Goal: Information Seeking & Learning: Learn about a topic

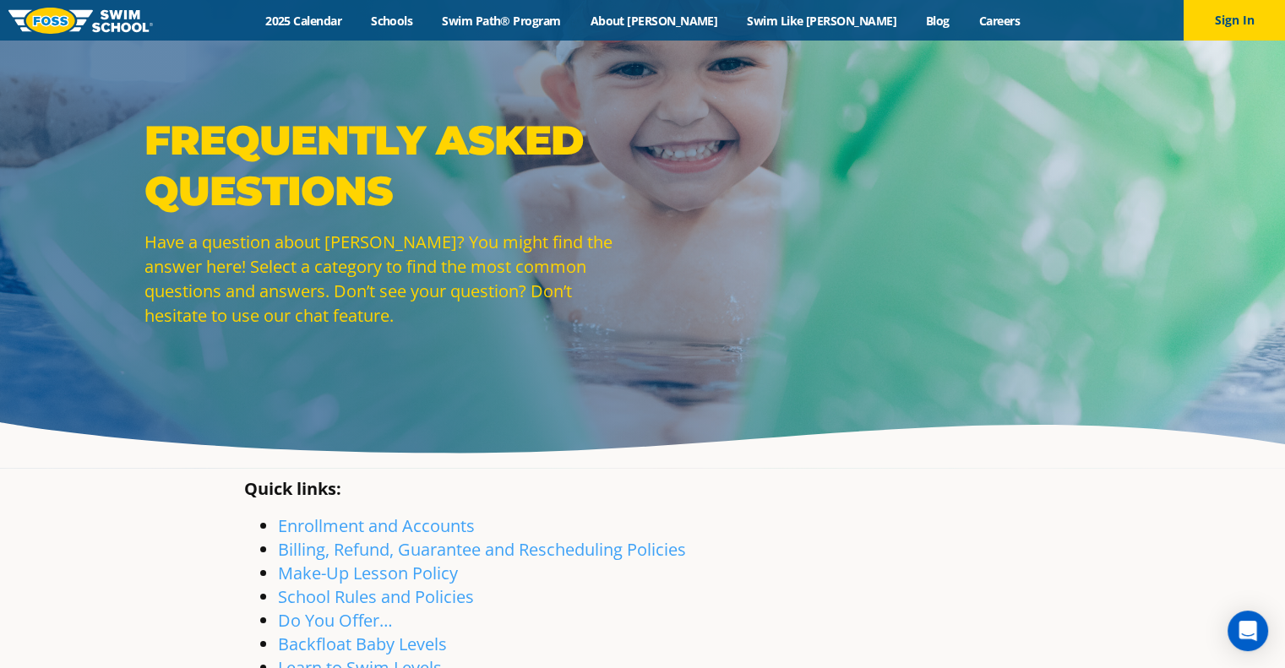
click at [68, 13] on img at bounding box center [80, 21] width 144 height 26
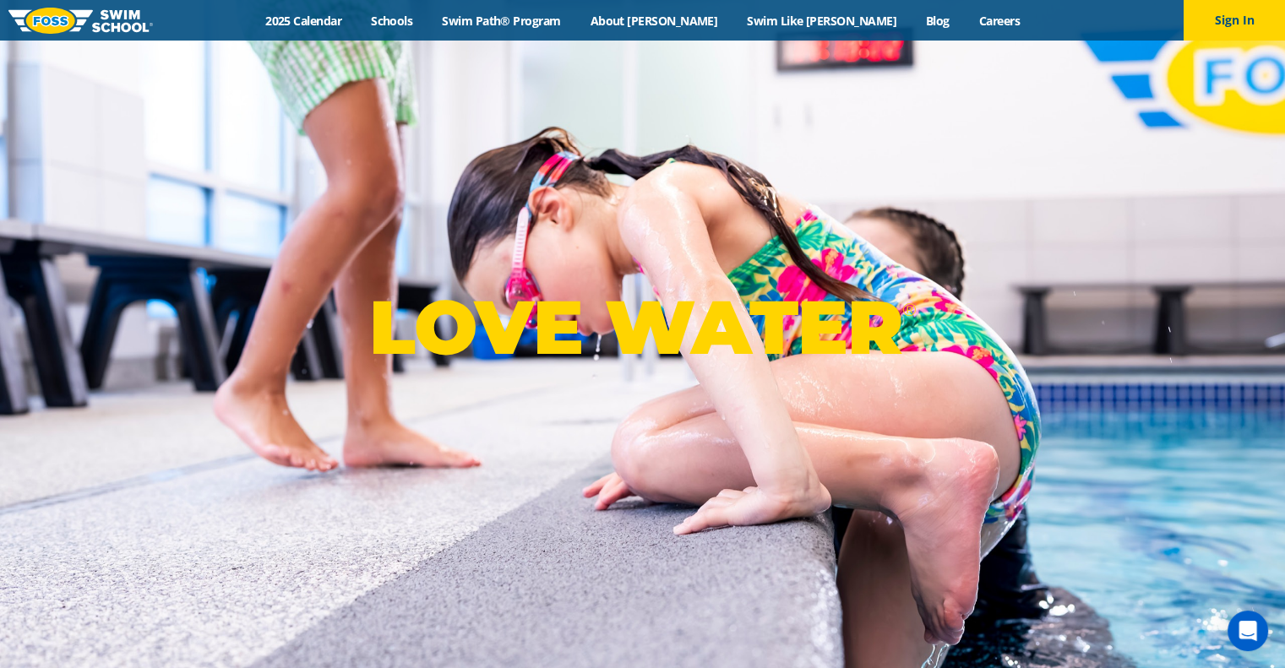
scroll to position [1182, 0]
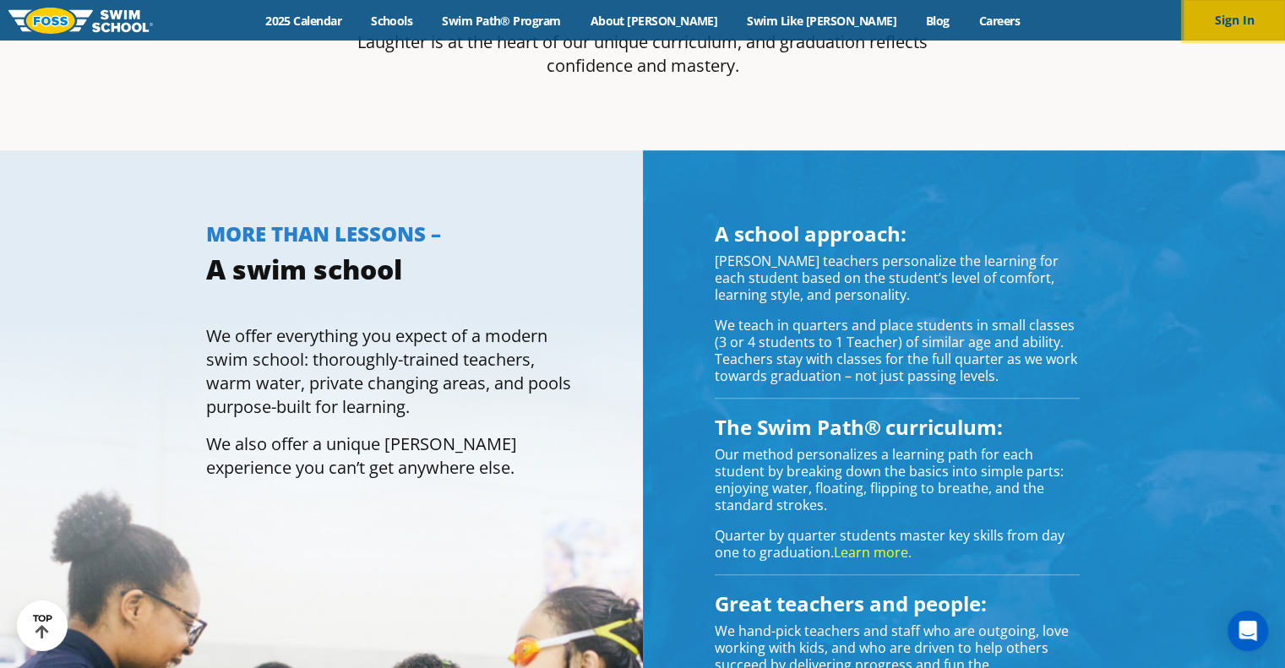
click at [1209, 23] on button "Sign In" at bounding box center [1233, 20] width 101 height 41
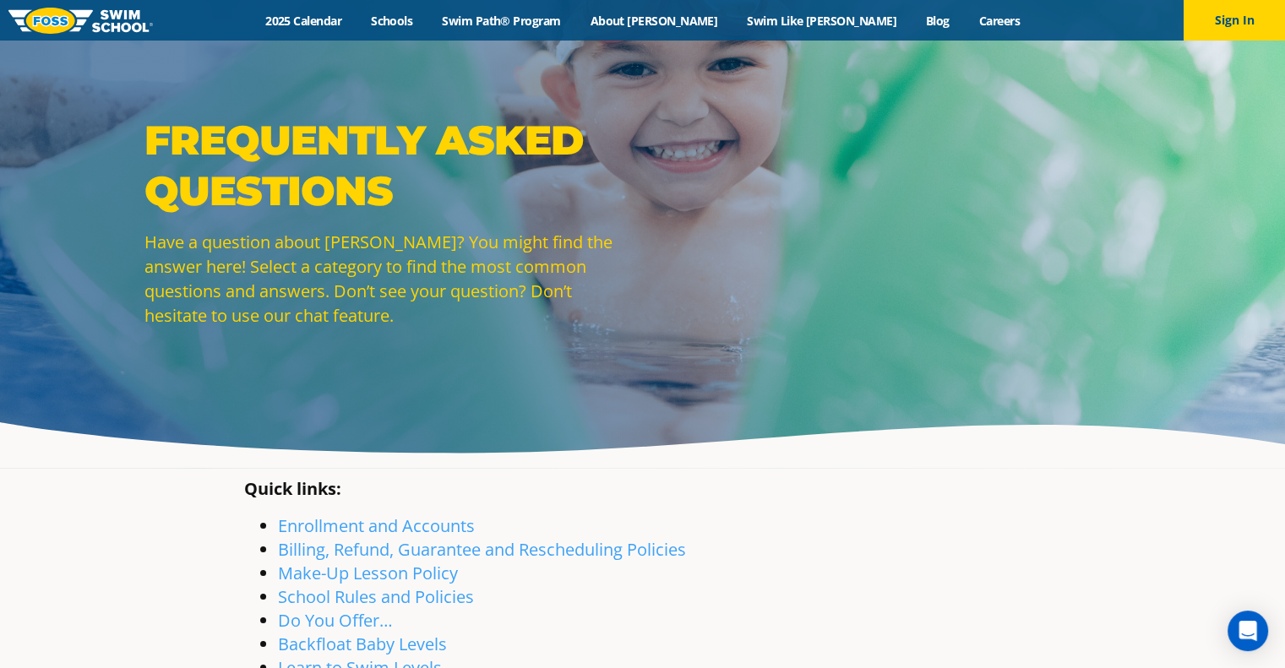
scroll to position [394, 0]
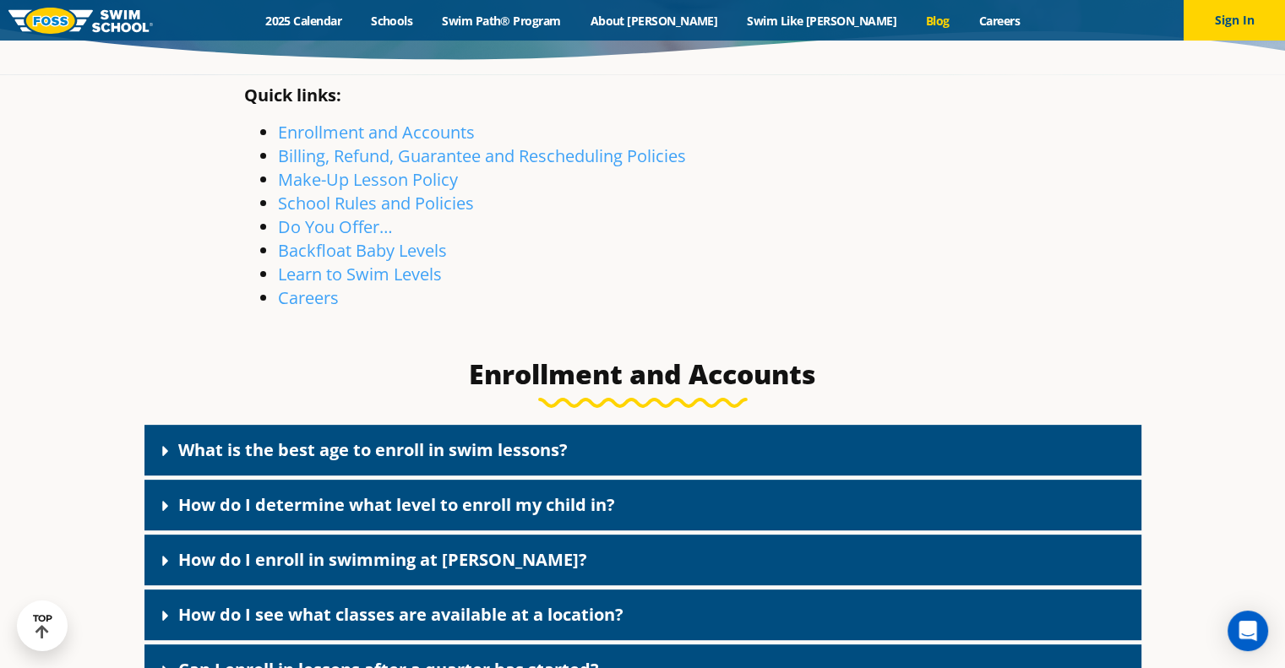
click at [910, 25] on link "Blog" at bounding box center [936, 21] width 53 height 16
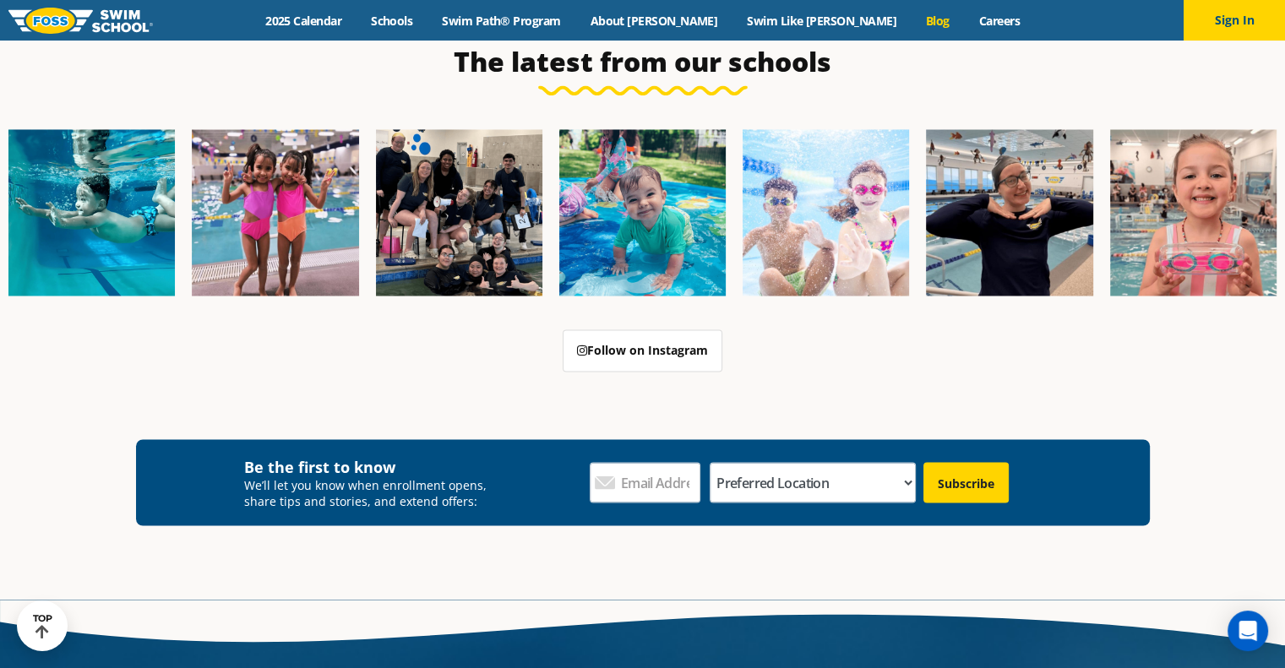
scroll to position [3131, 0]
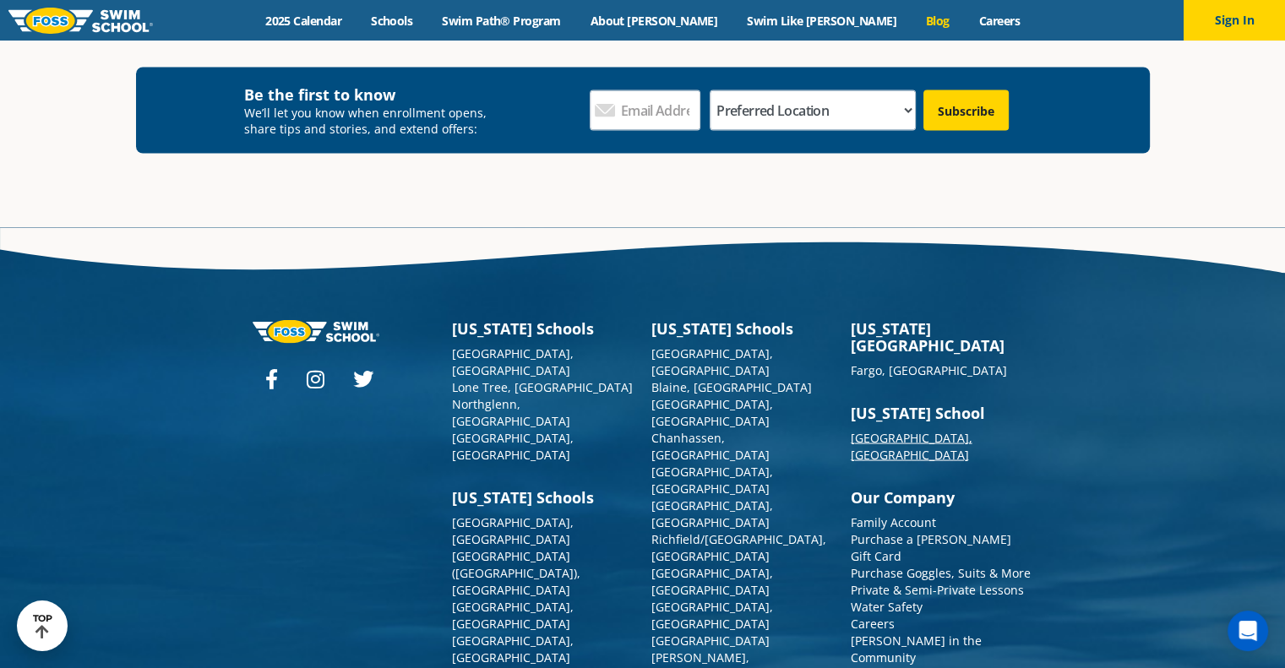
click at [904, 429] on link "[GEOGRAPHIC_DATA], [GEOGRAPHIC_DATA]" at bounding box center [911, 445] width 122 height 33
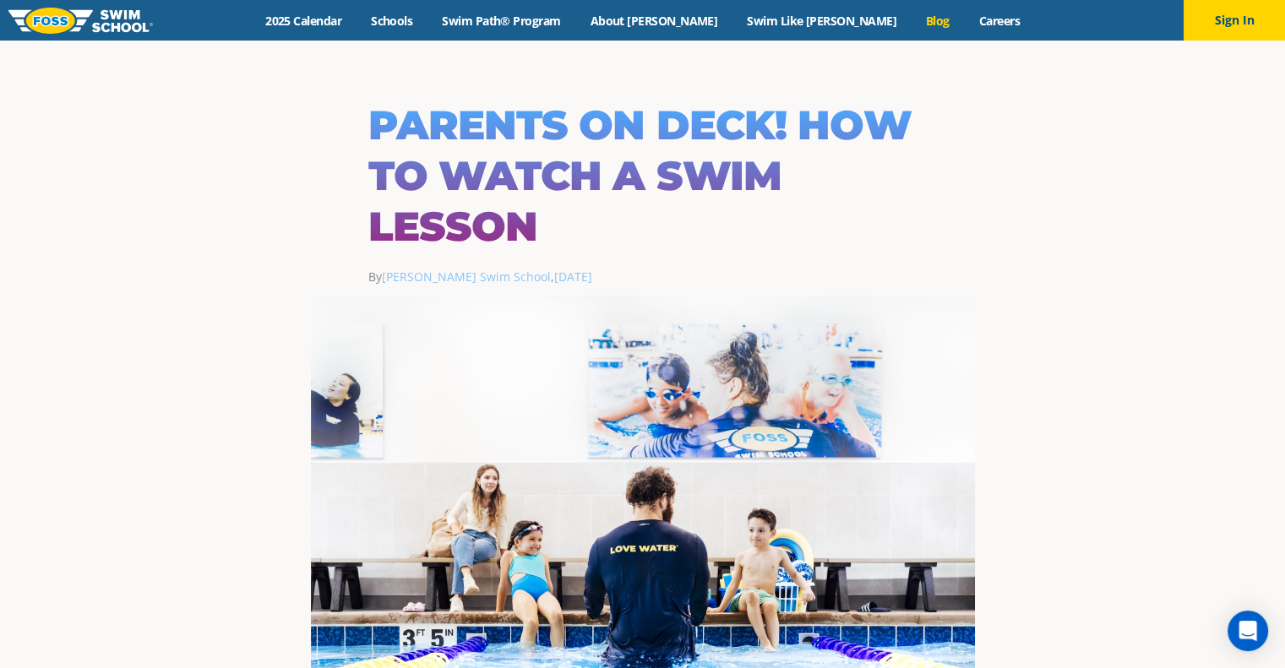
click at [910, 13] on link "Blog" at bounding box center [936, 21] width 53 height 16
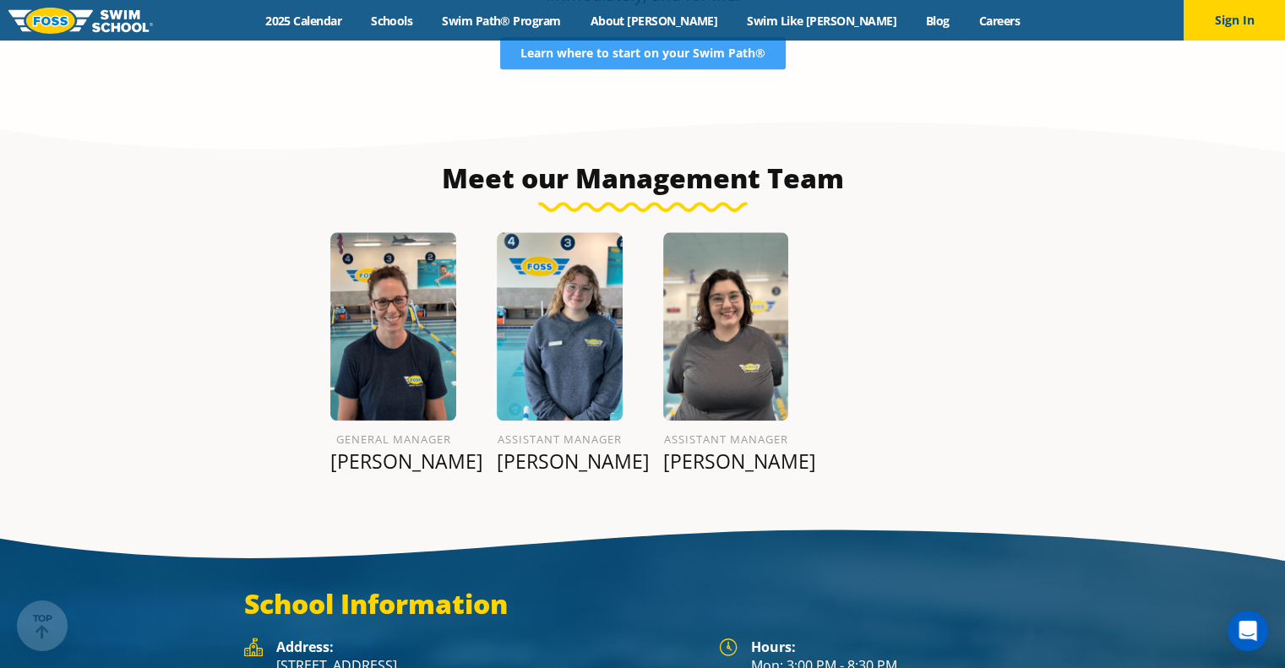
scroll to position [2365, 0]
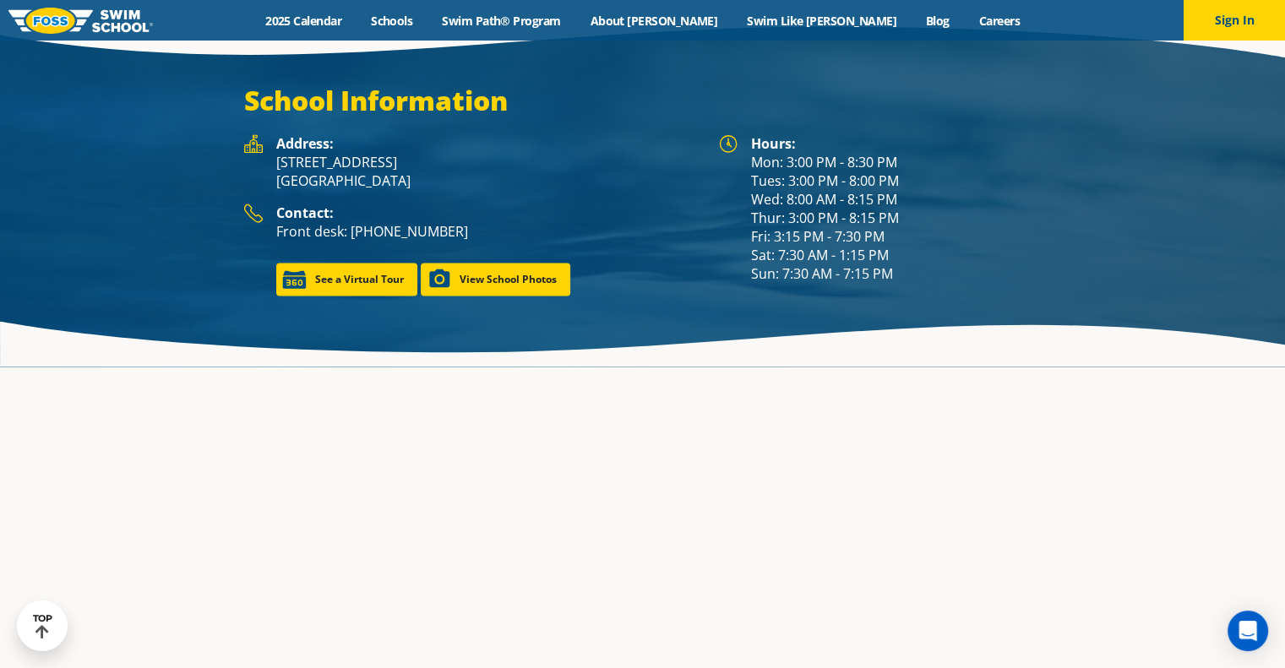
drag, startPoint x: 421, startPoint y: 126, endPoint x: 269, endPoint y: 117, distance: 151.4
click at [269, 134] on div "Address: 2670 W. Main Street Sun Prairie, WI 53590" at bounding box center [473, 168] width 458 height 69
drag, startPoint x: 280, startPoint y: 117, endPoint x: 424, endPoint y: 139, distance: 146.1
click at [424, 153] on p "2670 W. Main Street Sun Prairie, WI 53590" at bounding box center [489, 171] width 426 height 37
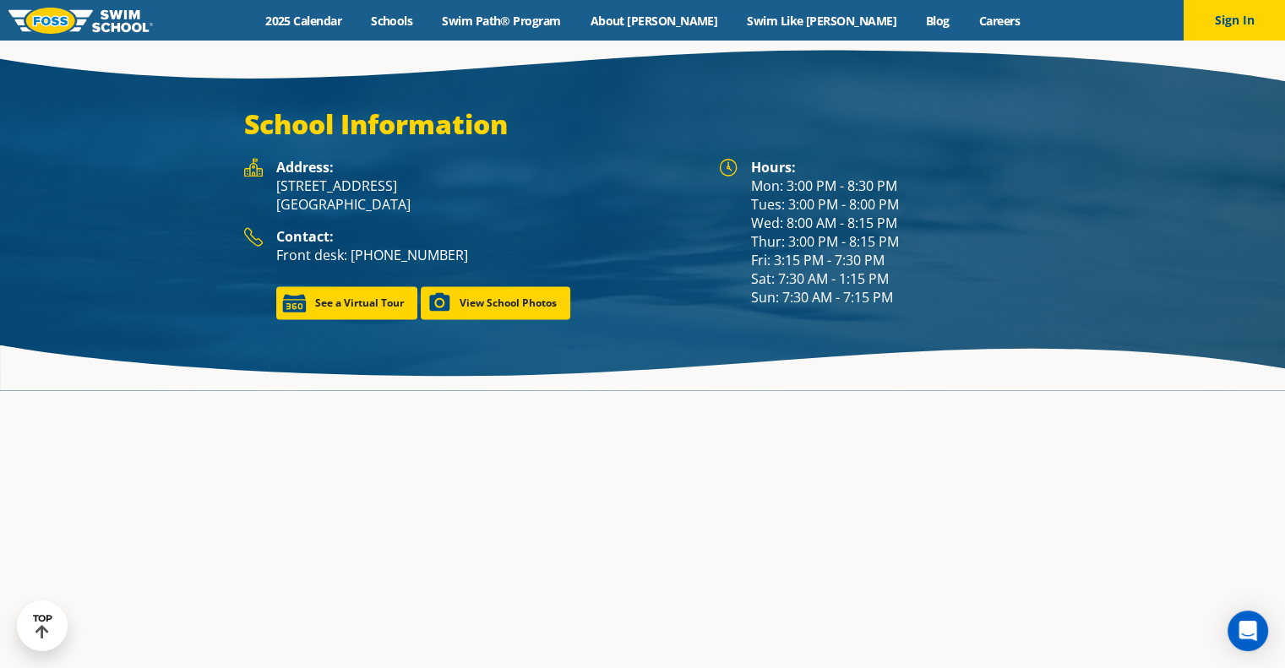
scroll to position [2412, 0]
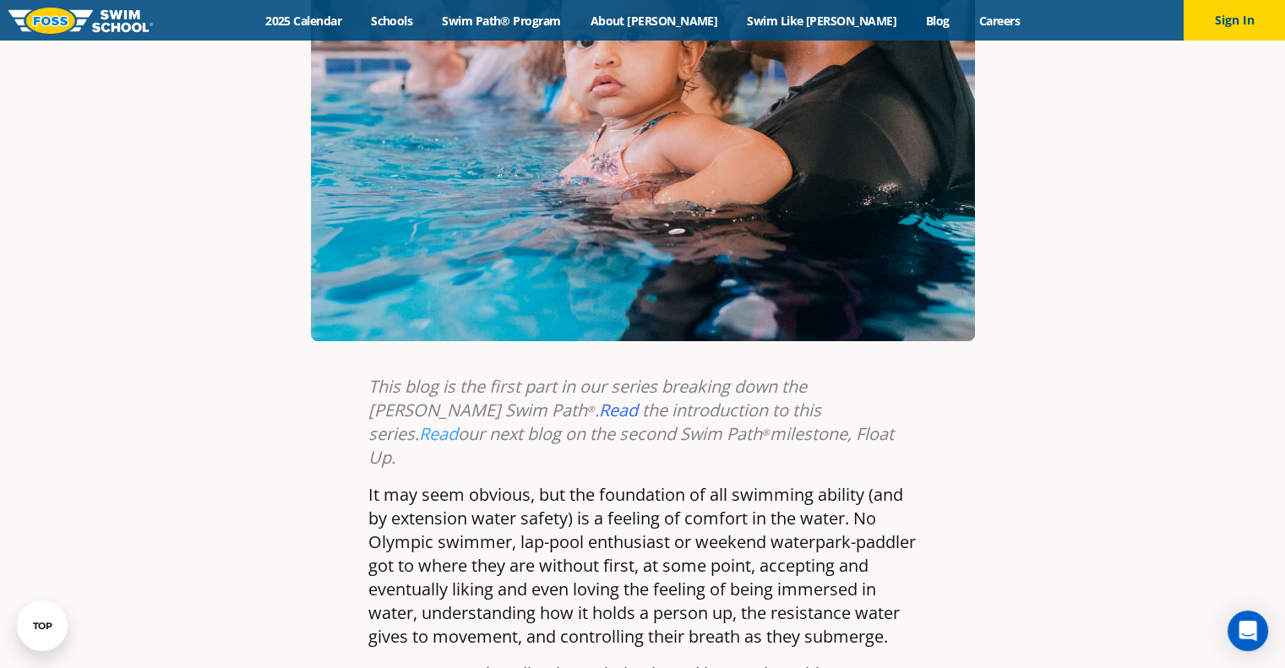
scroll to position [394, 0]
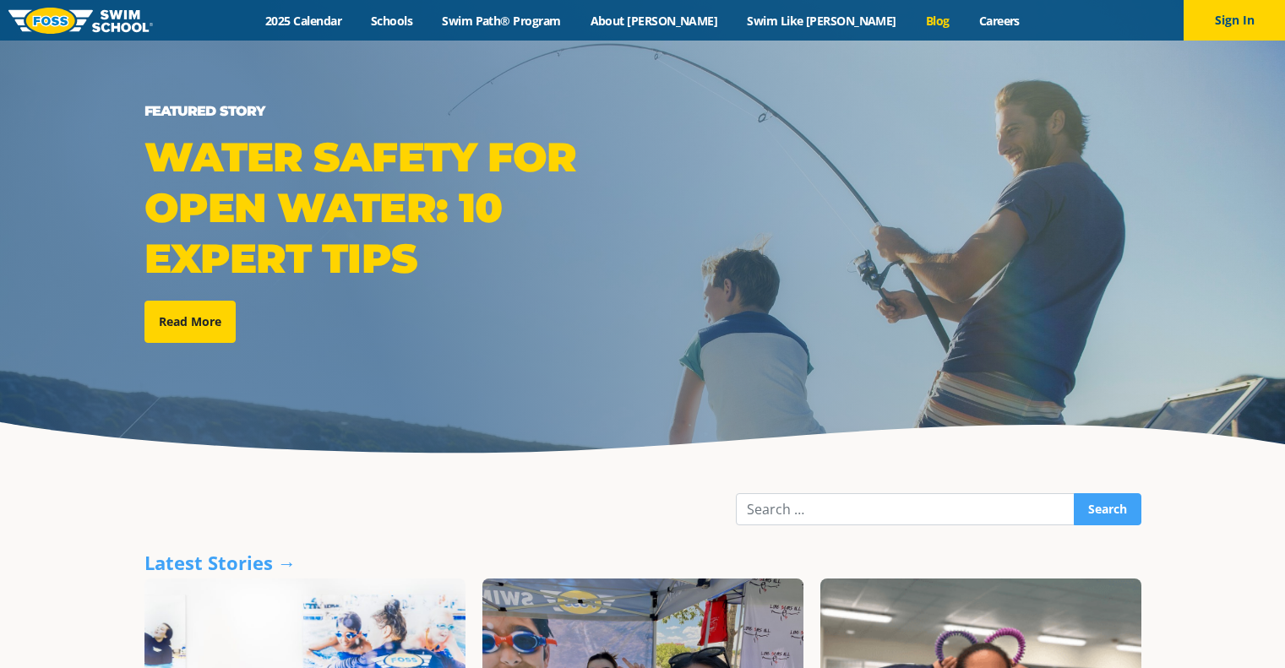
click at [892, 508] on input "Search" at bounding box center [905, 509] width 339 height 32
click at [1073, 493] on input "Search" at bounding box center [1107, 509] width 68 height 32
type input "what to expect"
click at [1073, 493] on input "Search" at bounding box center [1107, 509] width 68 height 32
click at [1114, 510] on input "Search" at bounding box center [1107, 509] width 68 height 32
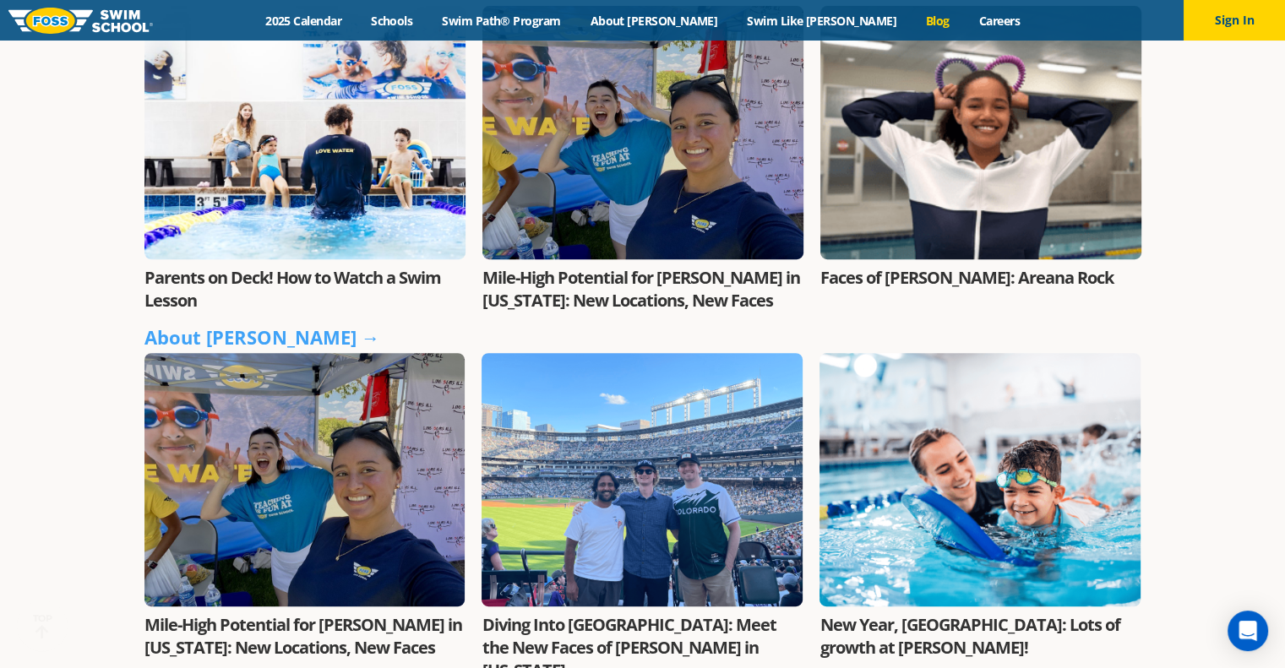
scroll to position [788, 0]
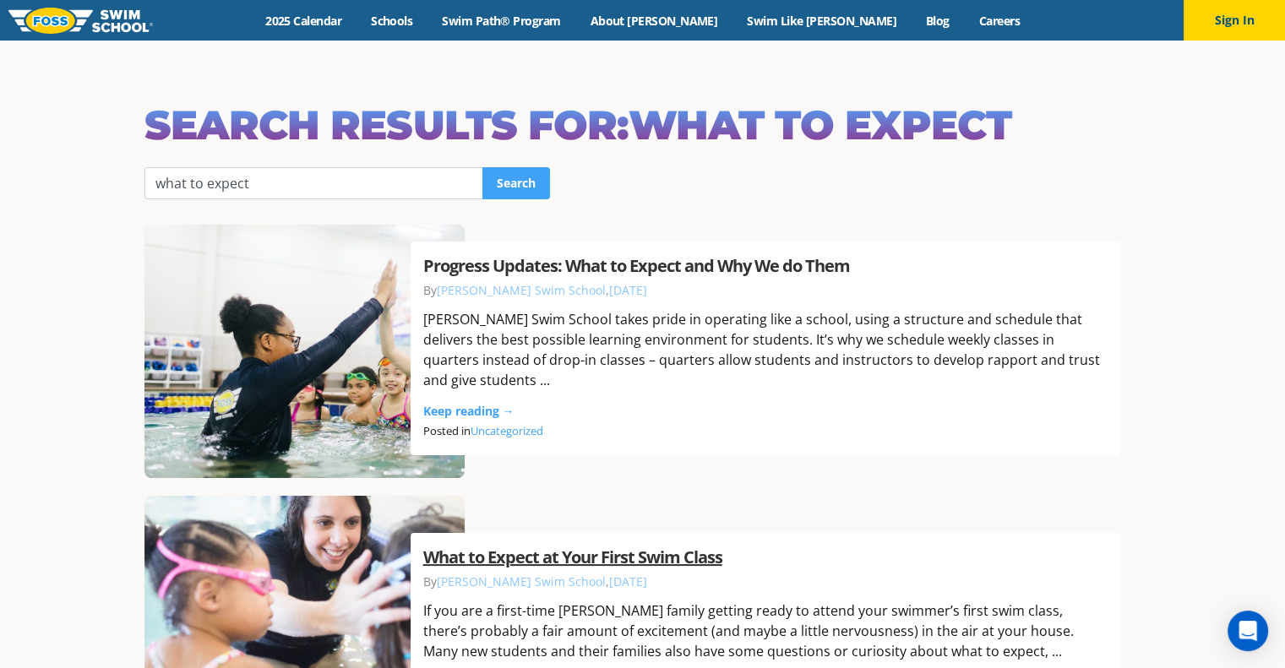
click at [670, 557] on link "What to Expect at Your First Swim Class" at bounding box center [572, 557] width 299 height 23
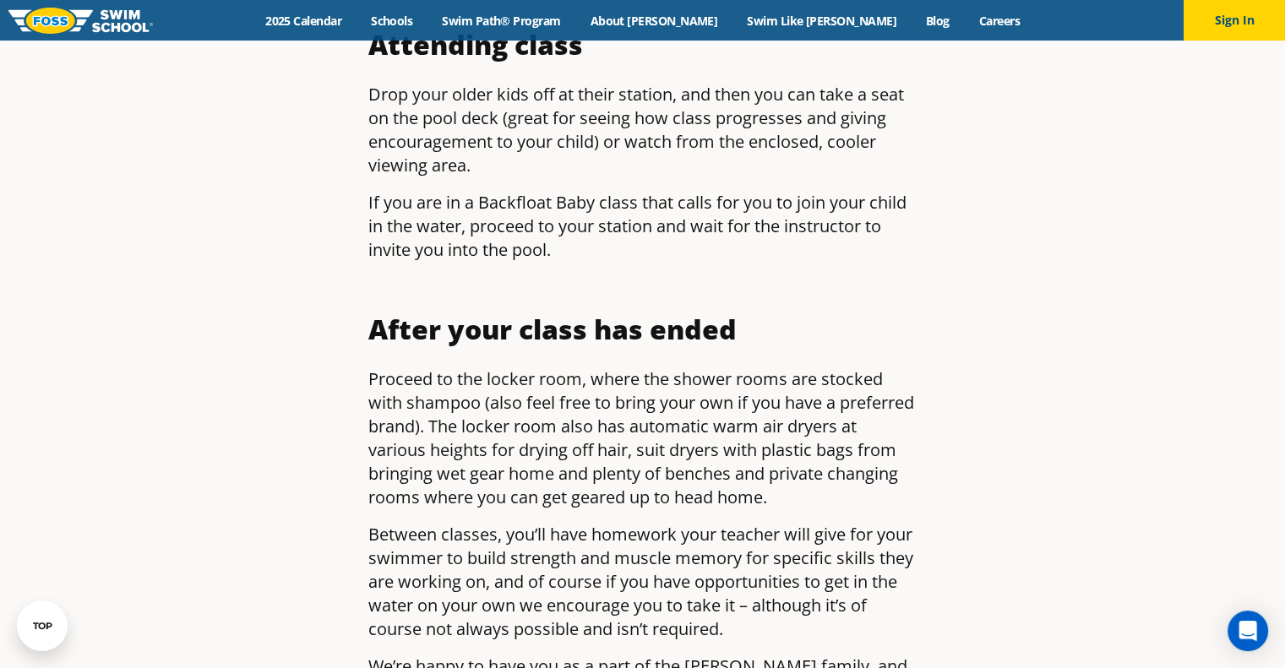
scroll to position [2365, 0]
